Goal: Find specific page/section: Find specific page/section

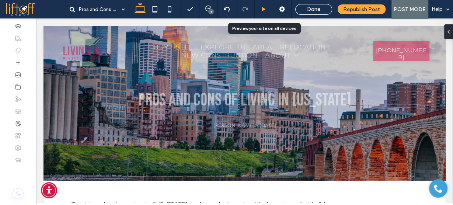
click at [263, 11] on icon at bounding box center [264, 10] width 6 height 6
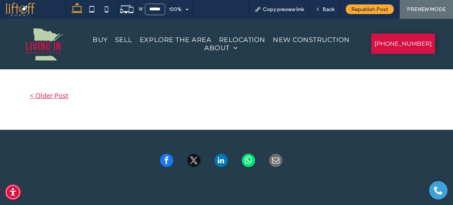
scroll to position [1564, 0]
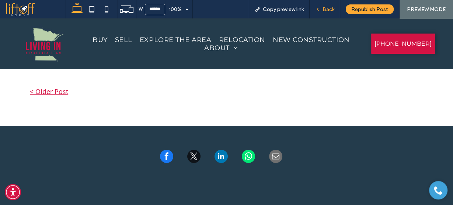
click at [331, 8] on span "Back" at bounding box center [329, 9] width 12 height 6
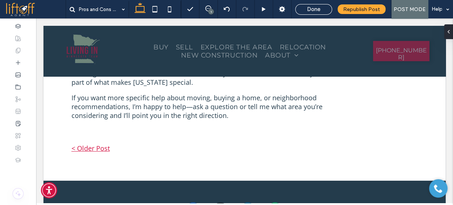
scroll to position [1581, 0]
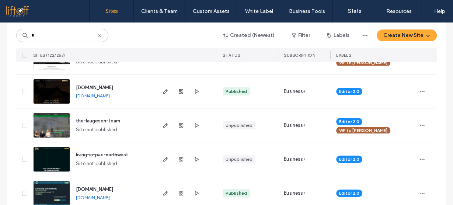
scroll to position [148, 0]
